Goal: Task Accomplishment & Management: Use online tool/utility

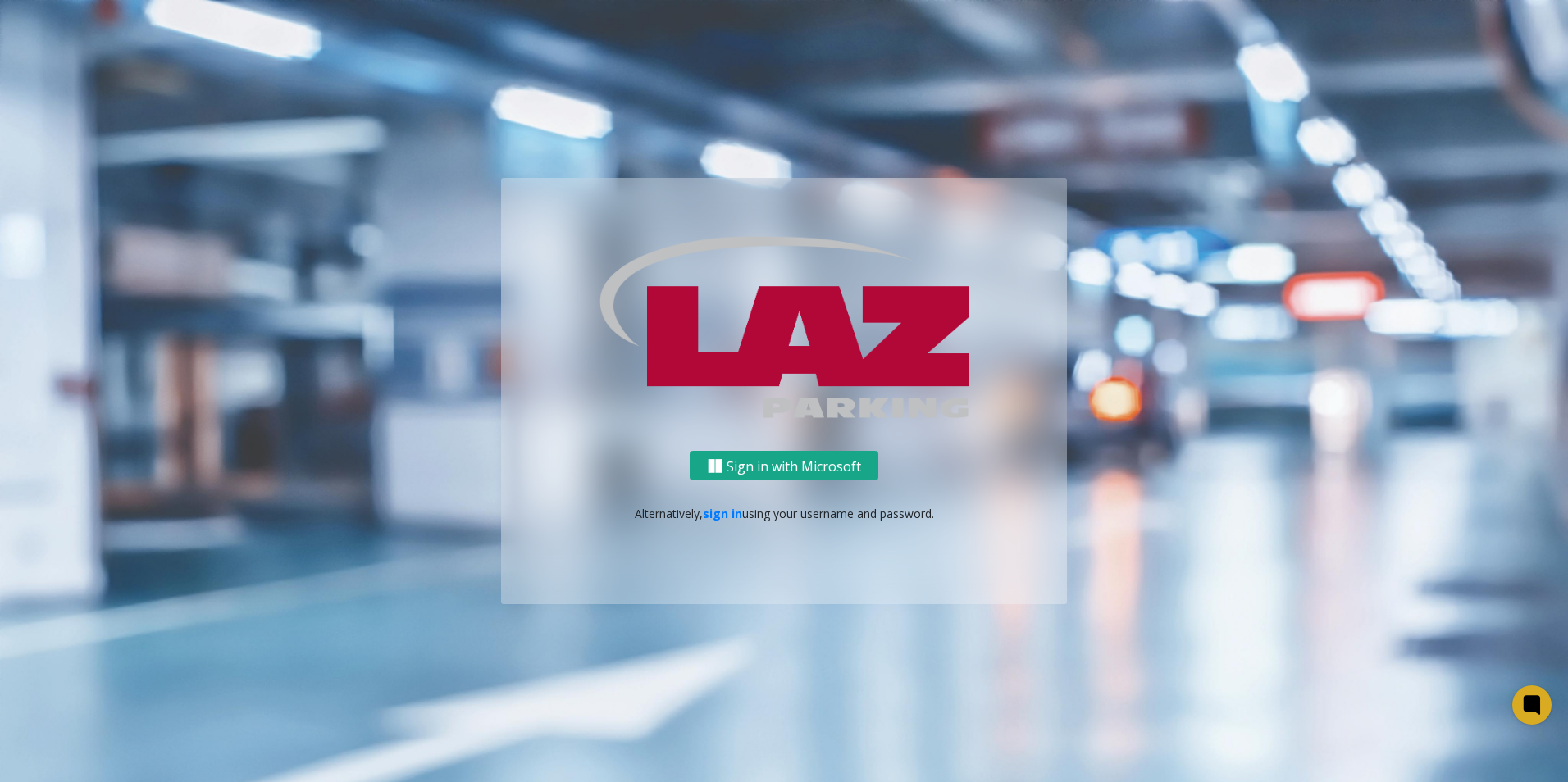
click at [746, 456] on button "Sign in with Microsoft" at bounding box center [783, 466] width 189 height 30
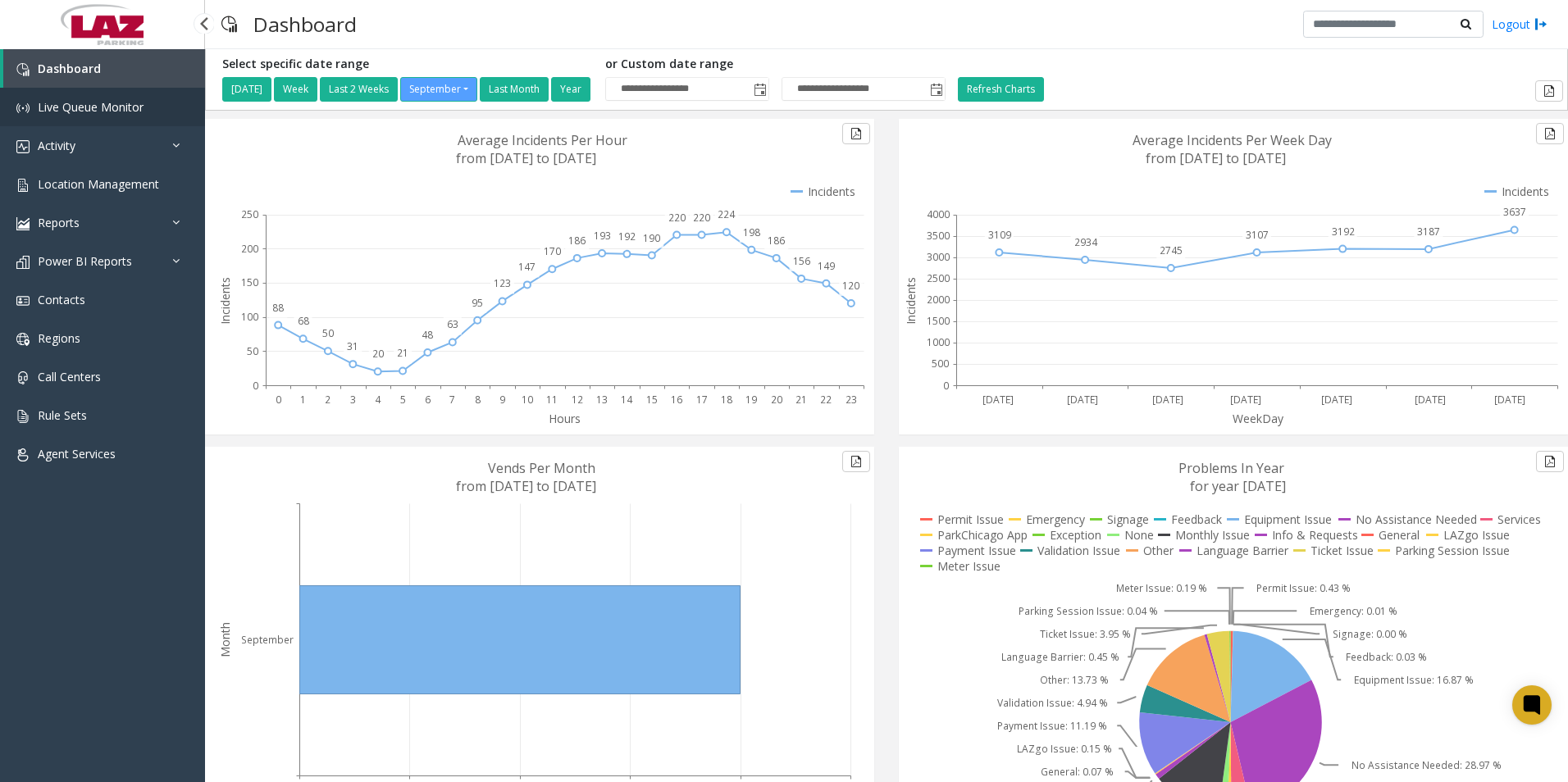
click at [98, 109] on span "Live Queue Monitor" at bounding box center [90, 107] width 105 height 15
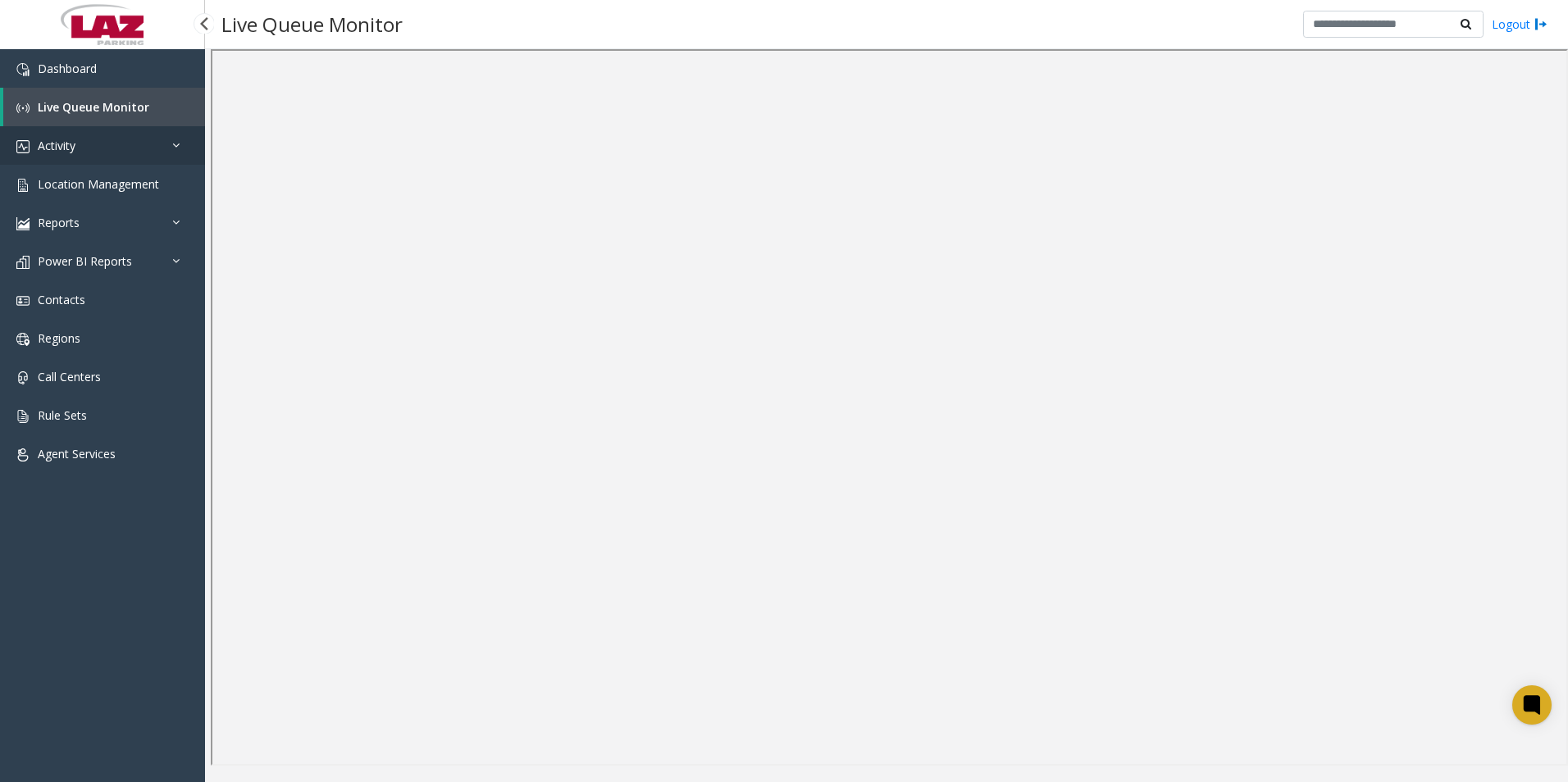
click at [91, 151] on link "Activity" at bounding box center [102, 146] width 205 height 39
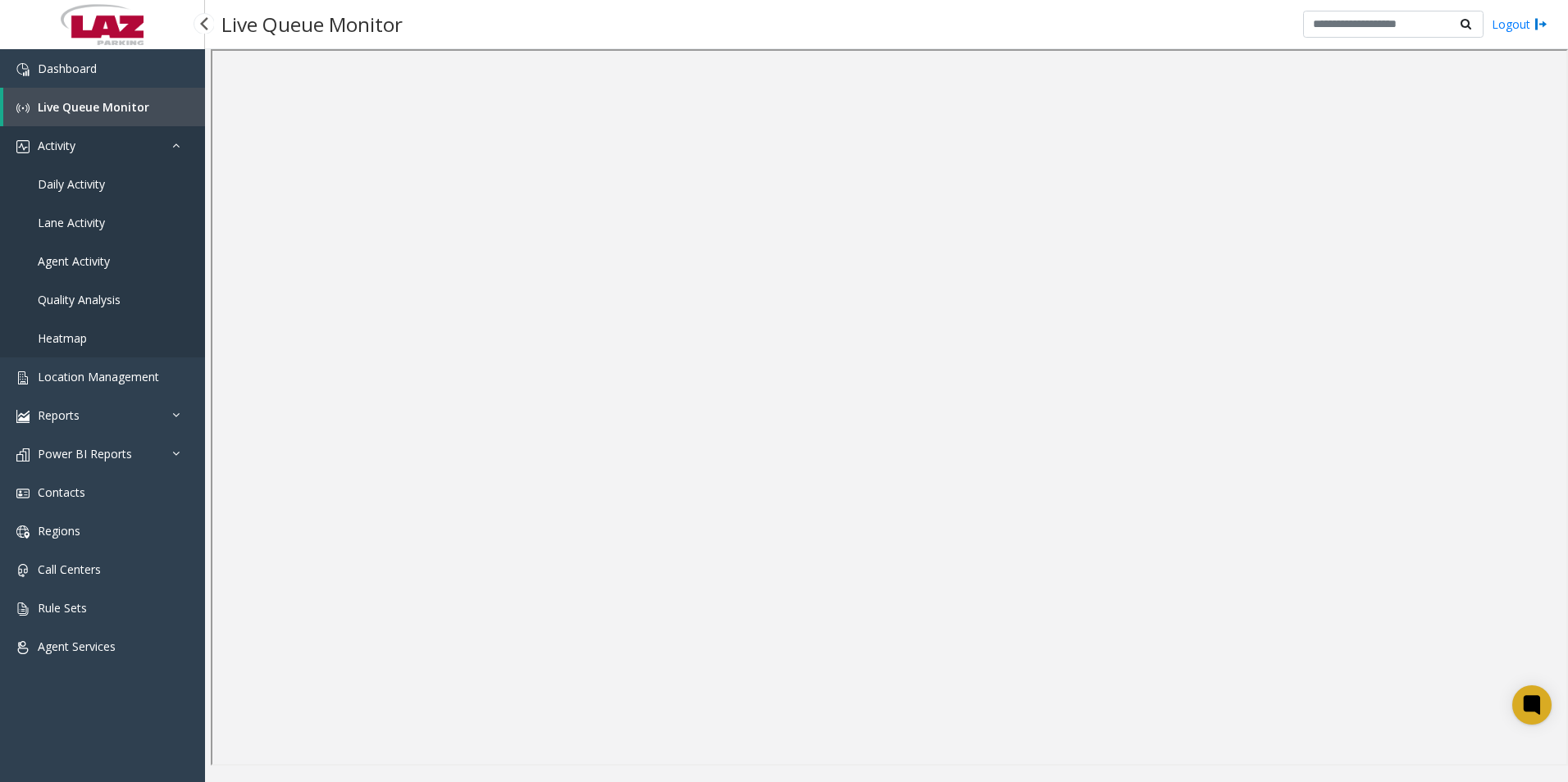
click at [91, 144] on link "Activity" at bounding box center [102, 146] width 205 height 39
